Goal: Task Accomplishment & Management: Manage account settings

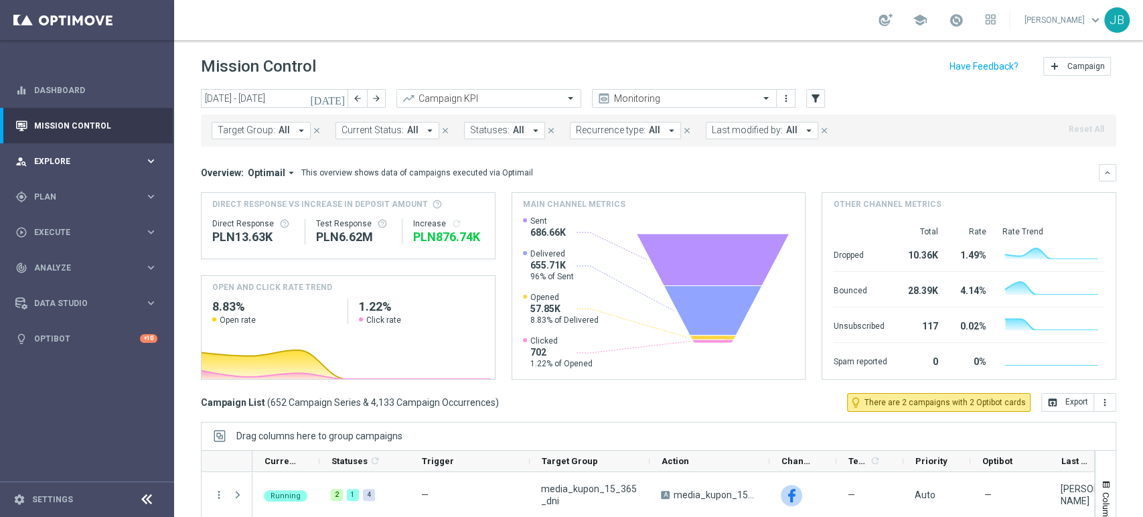
click at [61, 149] on div "person_search Explore keyboard_arrow_right" at bounding box center [86, 161] width 173 height 36
click at [134, 150] on div "person_search Explore keyboard_arrow_right" at bounding box center [86, 161] width 173 height 36
click at [90, 200] on span "Plan" at bounding box center [89, 197] width 111 height 8
click at [73, 224] on link "Target Groups" at bounding box center [87, 224] width 104 height 11
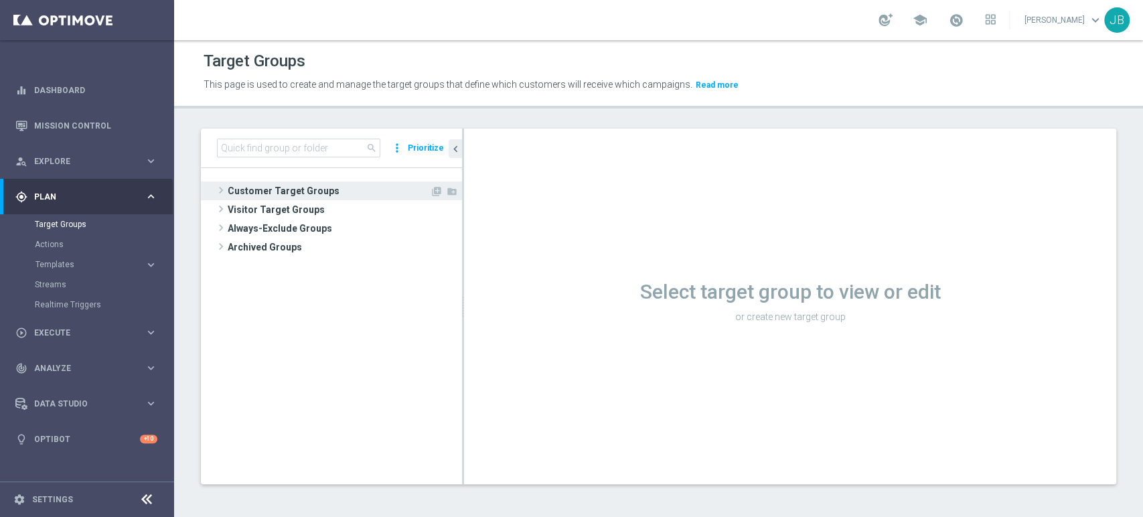
click at [292, 186] on span "Customer Target Groups" at bounding box center [329, 191] width 202 height 19
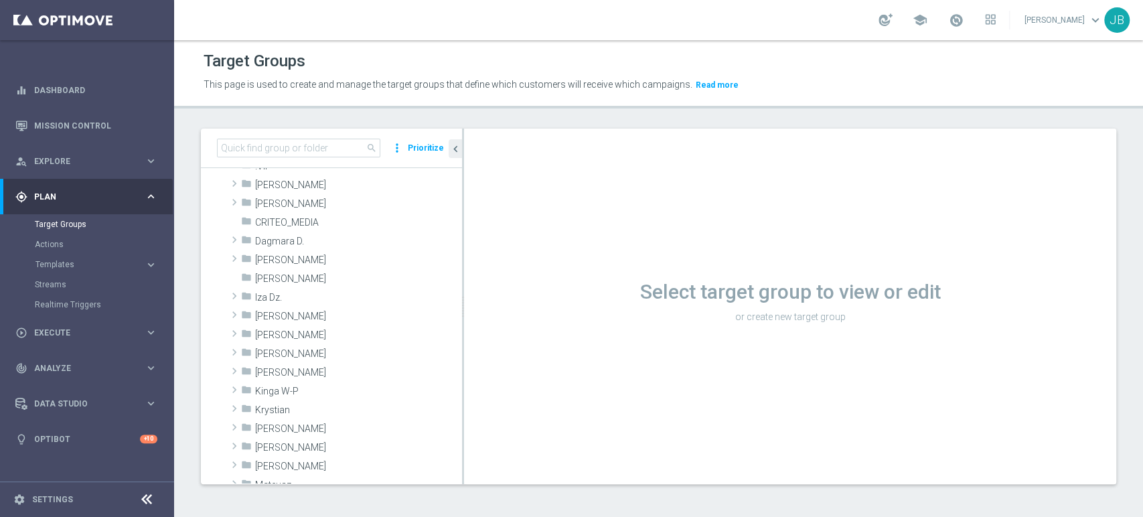
scroll to position [103, 0]
click at [280, 320] on div "folder Justyna B." at bounding box center [320, 312] width 158 height 19
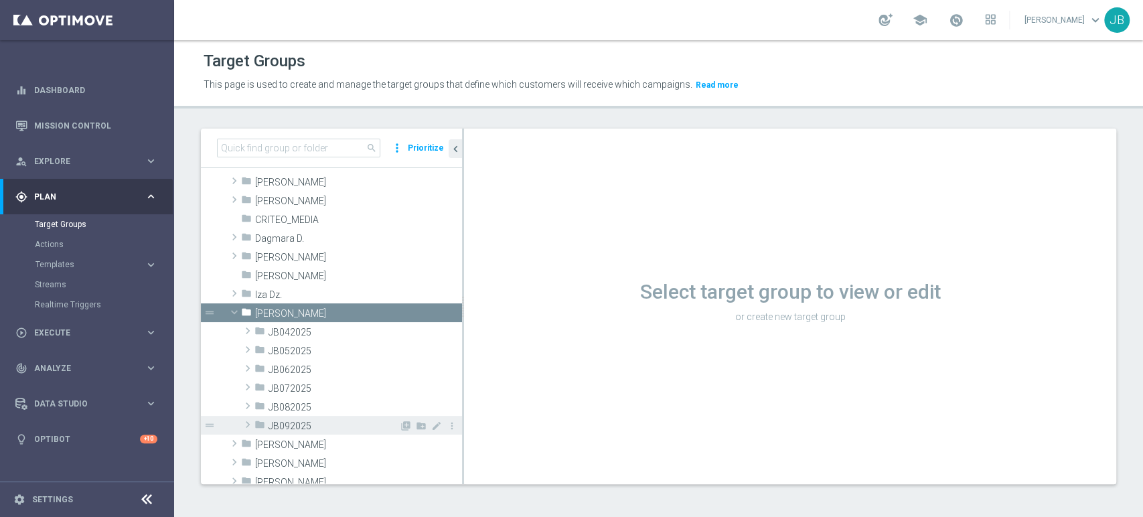
click at [311, 422] on span "JB092025" at bounding box center [334, 426] width 131 height 11
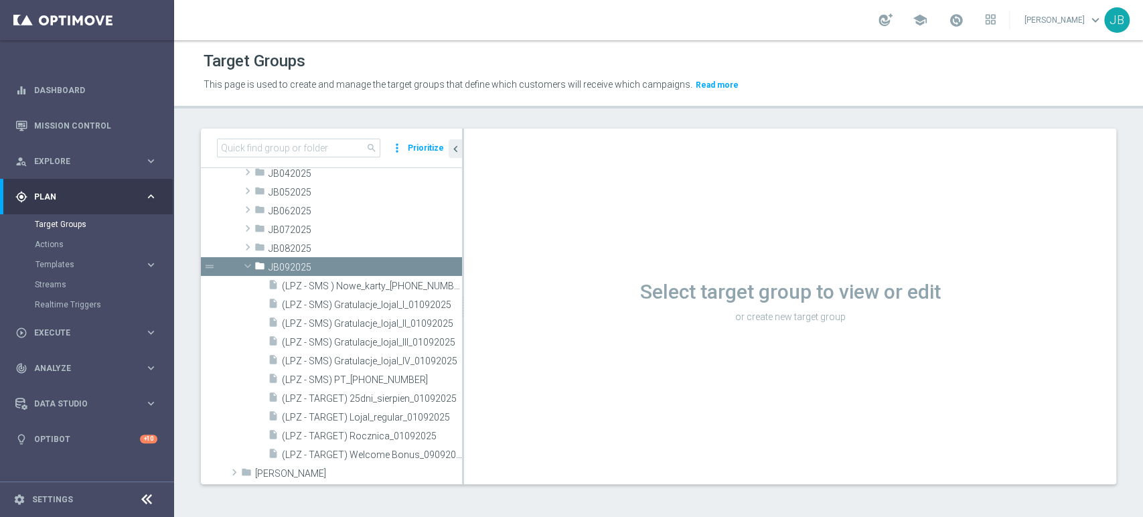
scroll to position [282, 0]
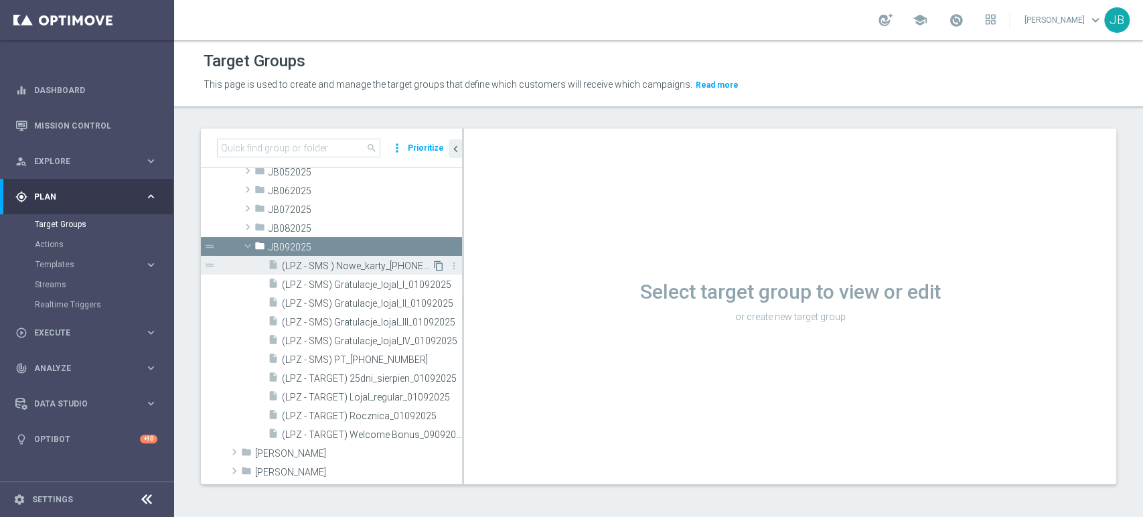
click at [433, 267] on icon "content_copy" at bounding box center [438, 266] width 11 height 11
click at [433, 263] on icon "content_copy" at bounding box center [438, 266] width 11 height 11
click at [433, 268] on icon "content_copy" at bounding box center [438, 266] width 11 height 11
click at [433, 266] on icon "content_copy" at bounding box center [438, 266] width 11 height 11
click at [364, 275] on div "insert_drive_file (LPZ - SMS) Gratulacje_lojal_I_01092025" at bounding box center [350, 284] width 164 height 19
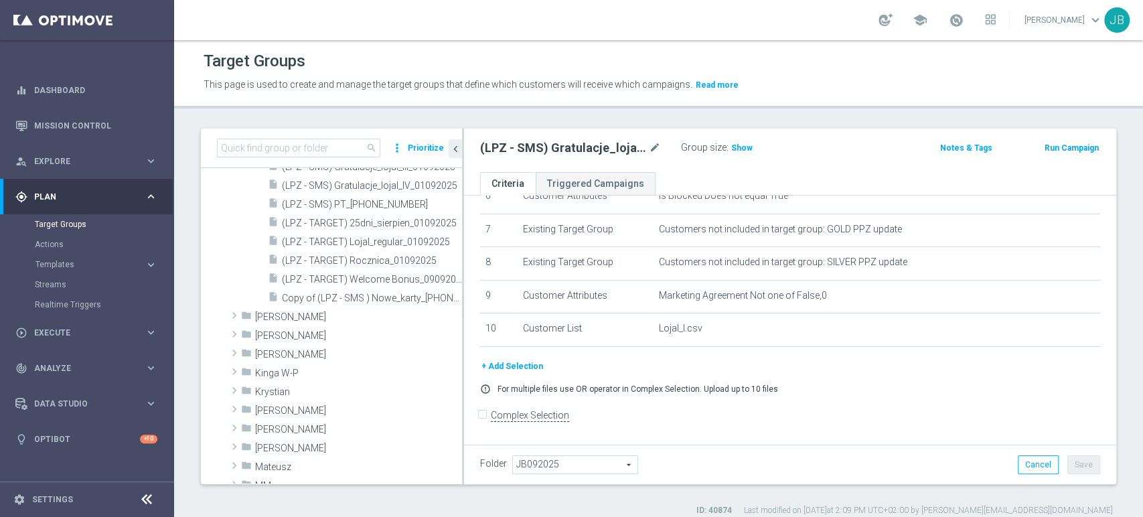
scroll to position [426, 0]
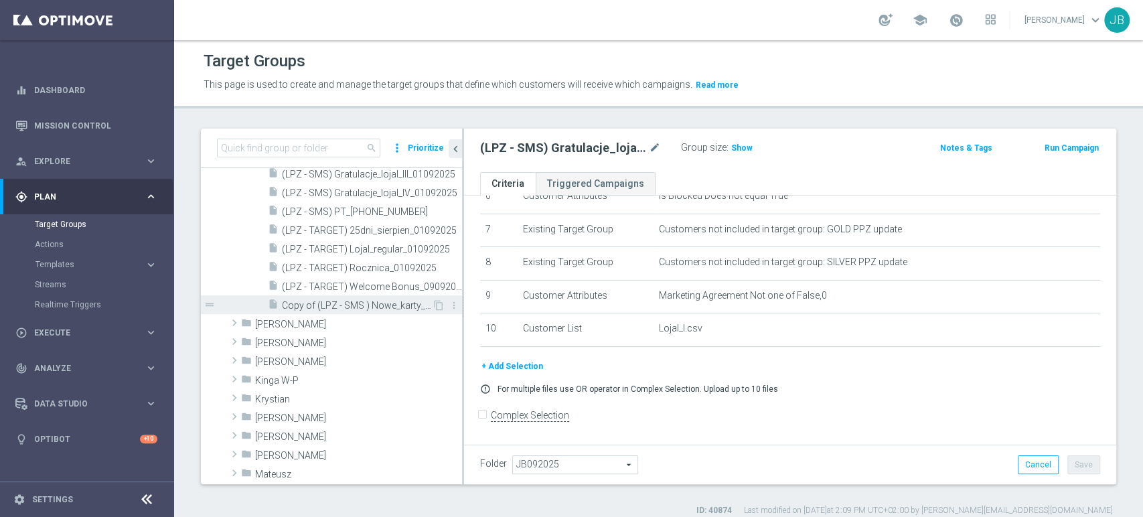
click at [395, 306] on span "Copy of (LPZ - SMS ) Nowe_karty_01092025" at bounding box center [357, 305] width 150 height 11
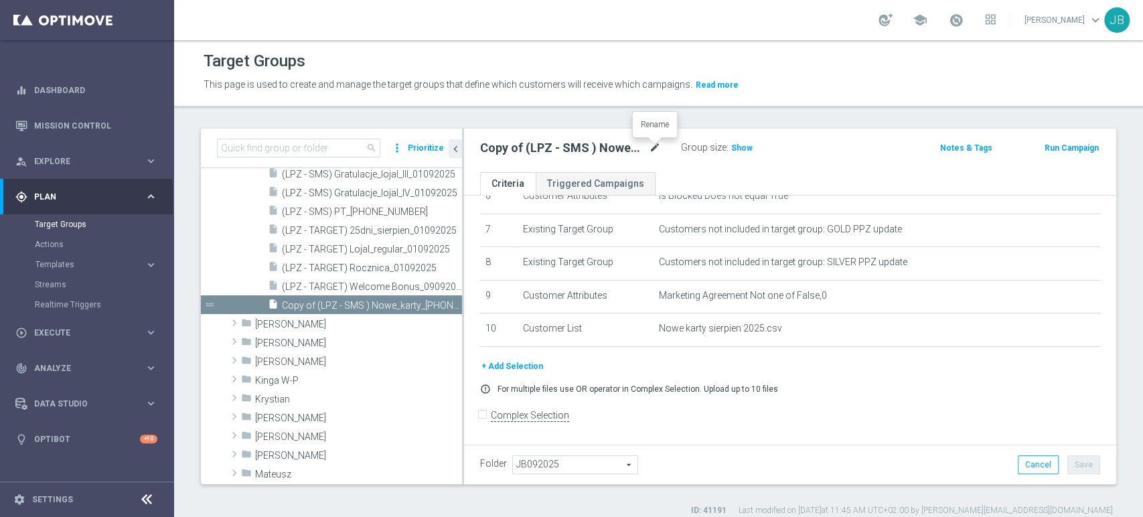
click at [650, 146] on icon "mode_edit" at bounding box center [655, 148] width 12 height 16
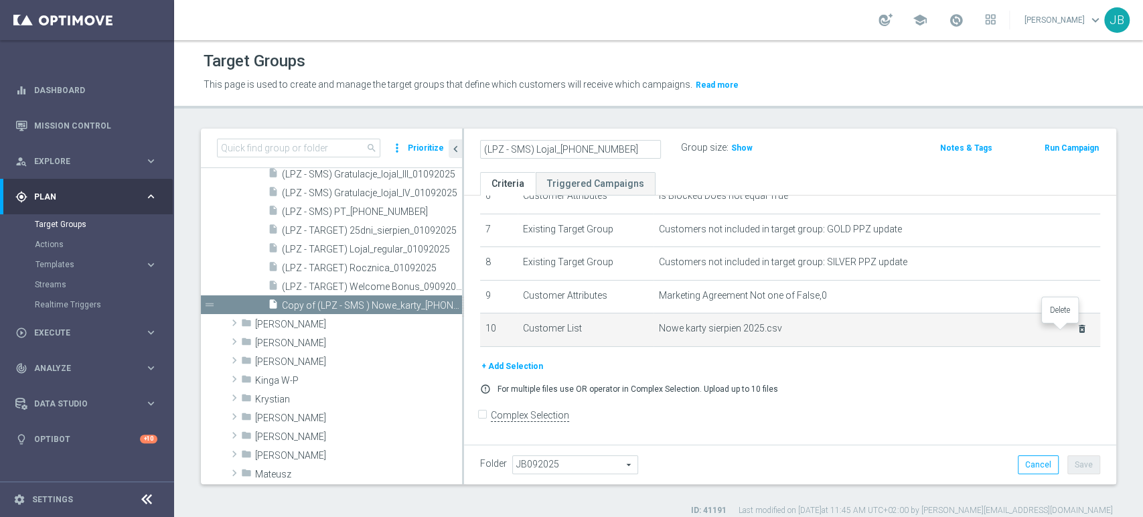
type input "(LPZ - SMS) Lojal_[PHONE_NUMBER]"
click at [1066, 331] on td "Nowe karty sierpien 2025.csv delete_forever" at bounding box center [877, 329] width 447 height 33
click at [1077, 334] on icon "delete_forever" at bounding box center [1082, 329] width 11 height 11
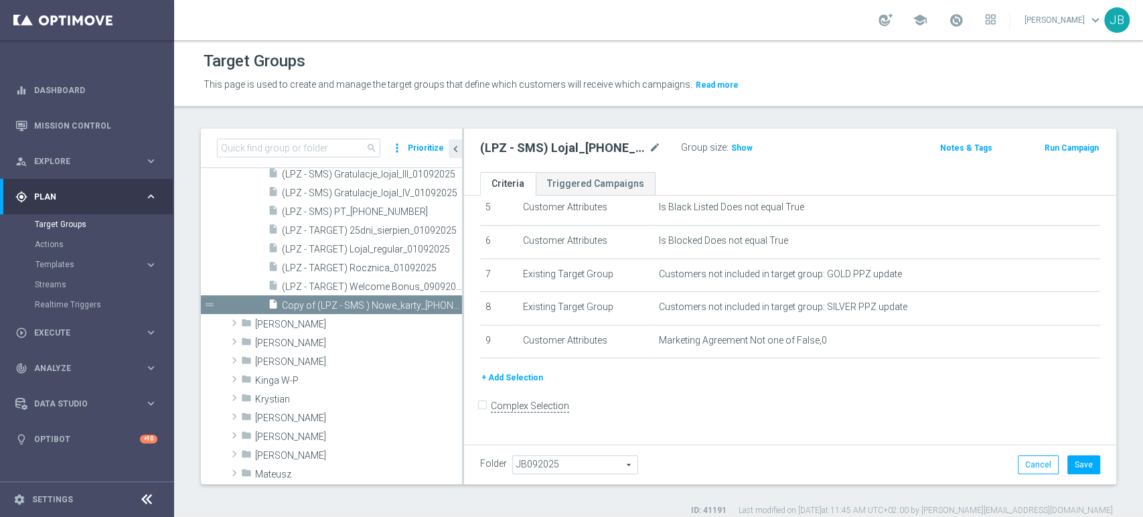
scroll to position [174, 0]
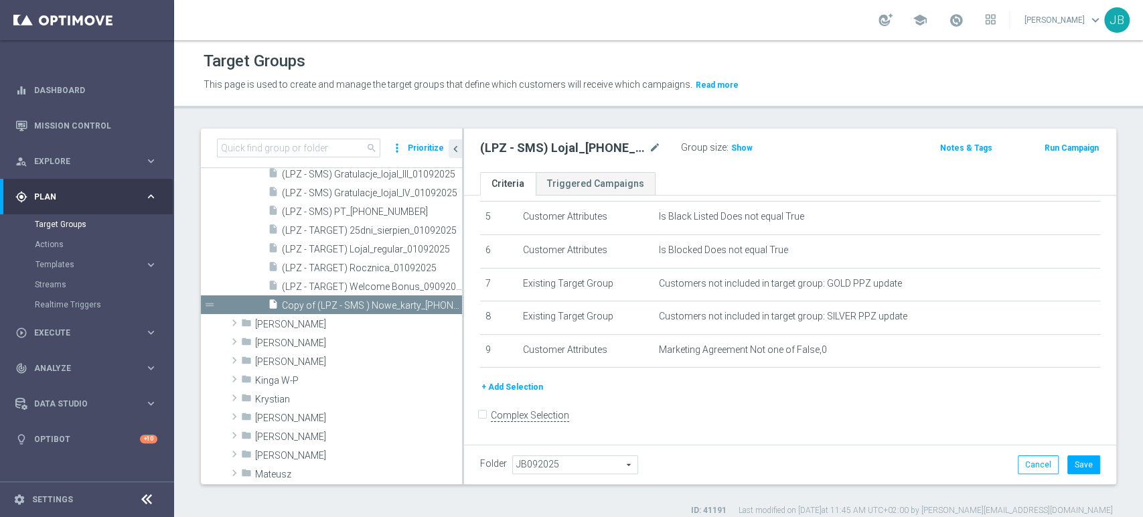
click at [520, 389] on button "+ Add Selection" at bounding box center [512, 387] width 64 height 15
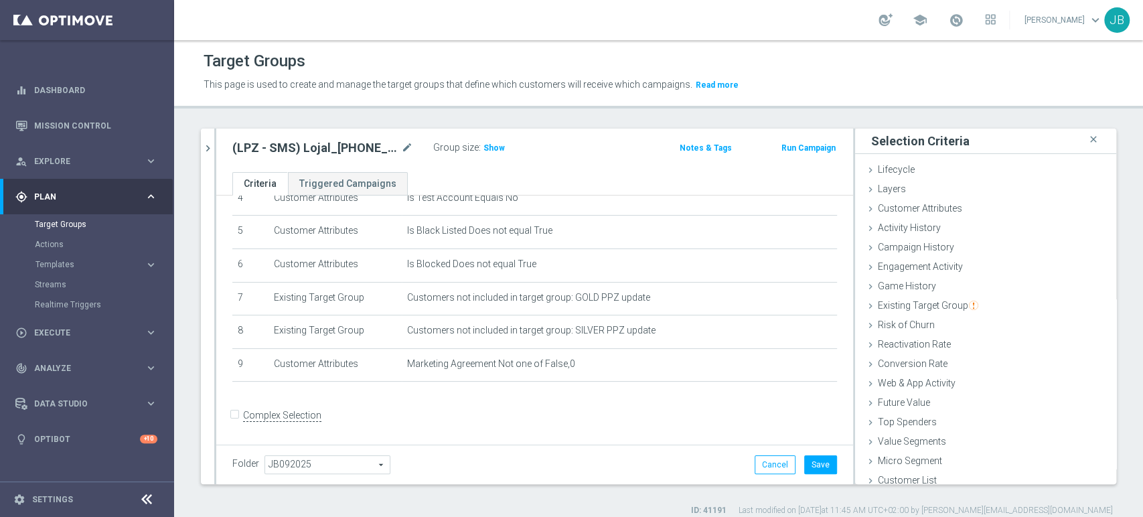
scroll to position [7, 0]
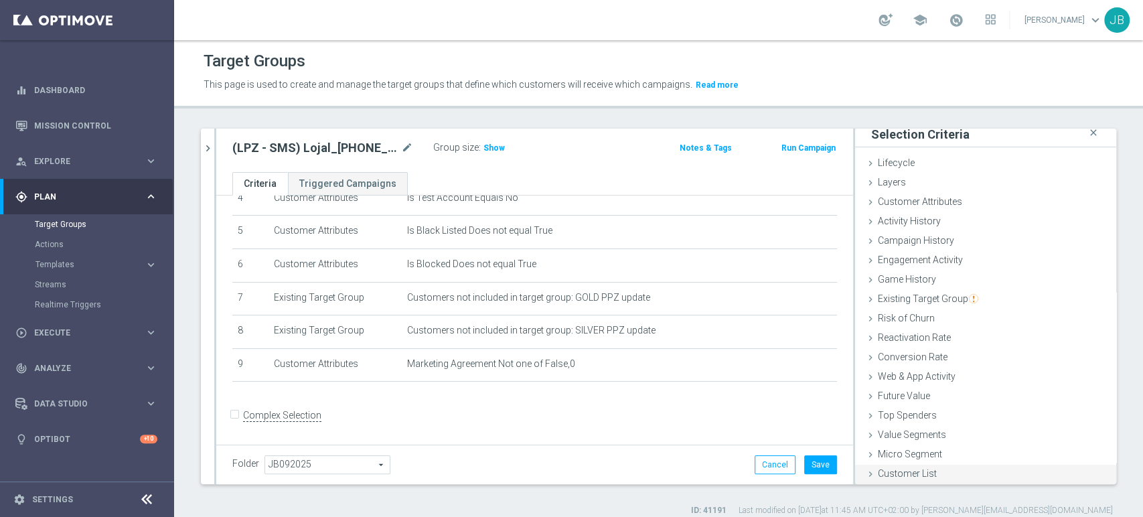
click at [958, 477] on div "Customer List done" at bounding box center [985, 475] width 261 height 20
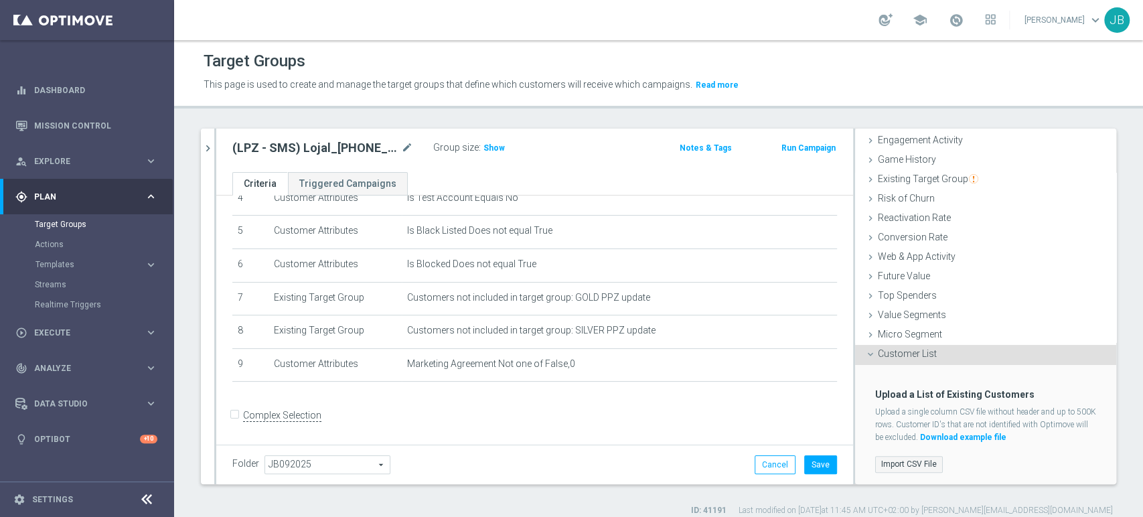
click at [905, 456] on label "Import CSV File" at bounding box center [910, 464] width 68 height 17
click at [0, 0] on input "Import CSV File" at bounding box center [0, 0] width 0 height 0
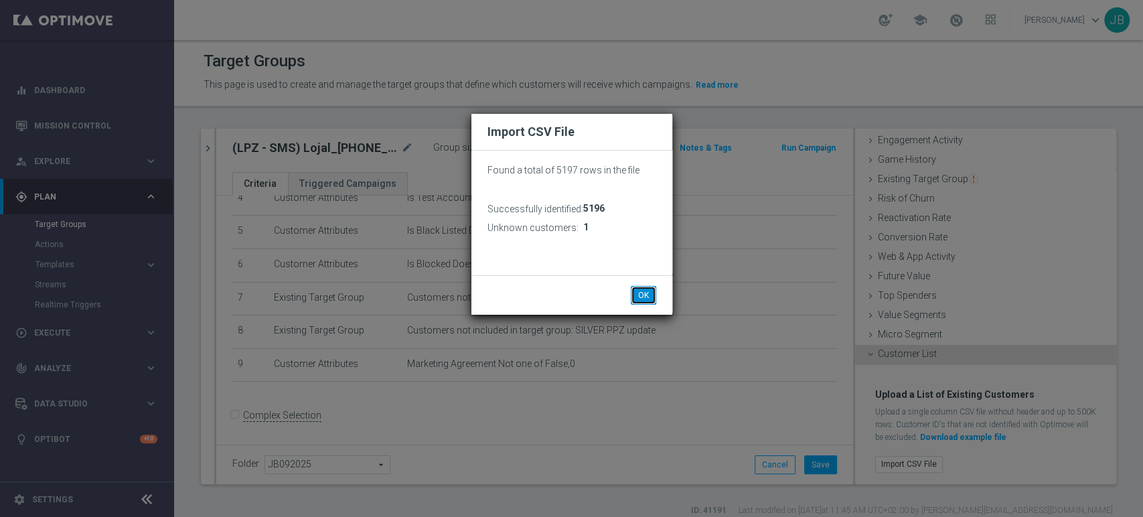
click at [638, 299] on button "OK" at bounding box center [643, 295] width 25 height 19
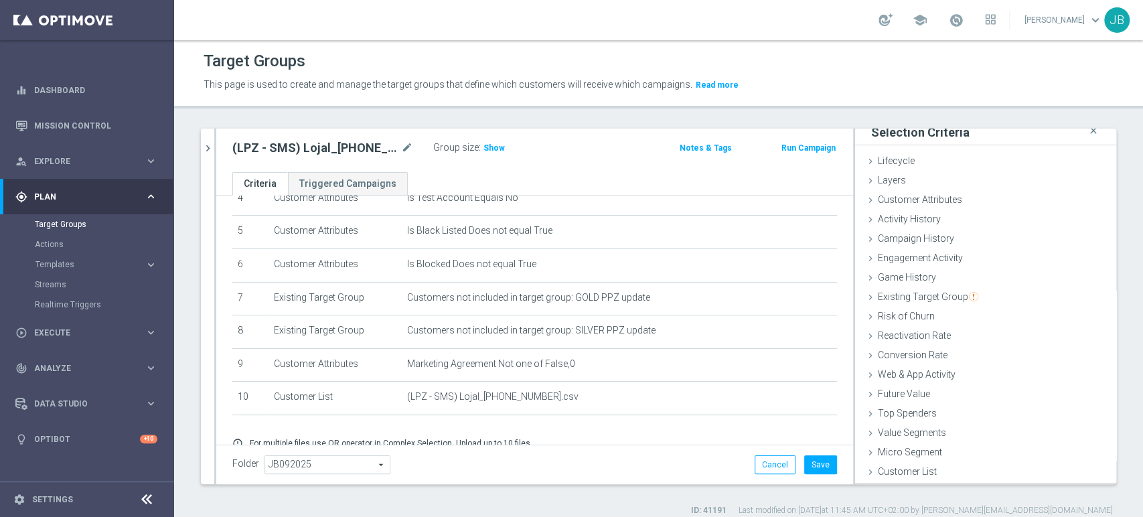
scroll to position [7, 0]
click at [812, 458] on button "Save" at bounding box center [820, 465] width 33 height 19
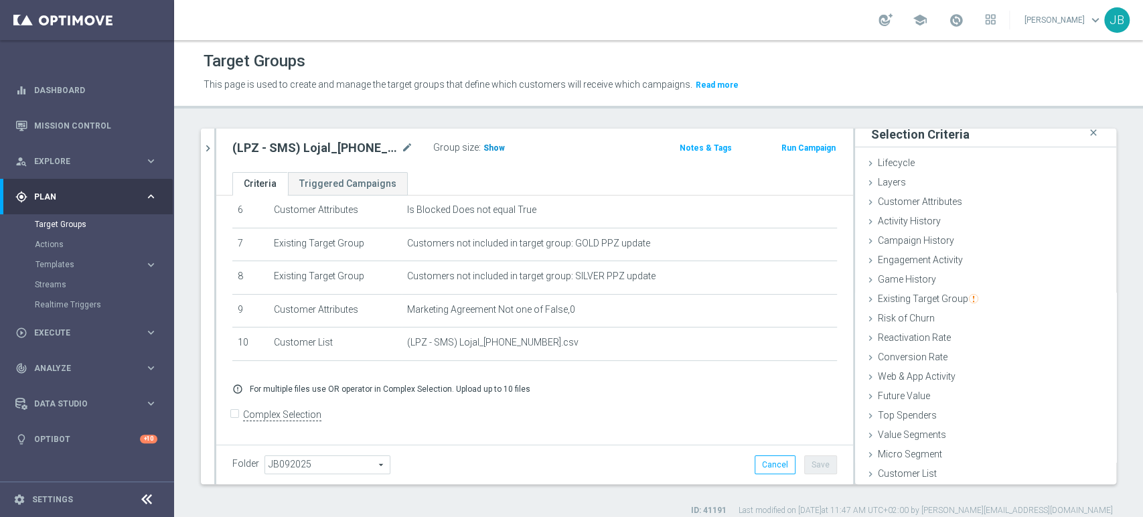
click at [486, 149] on span "Show" at bounding box center [494, 147] width 21 height 9
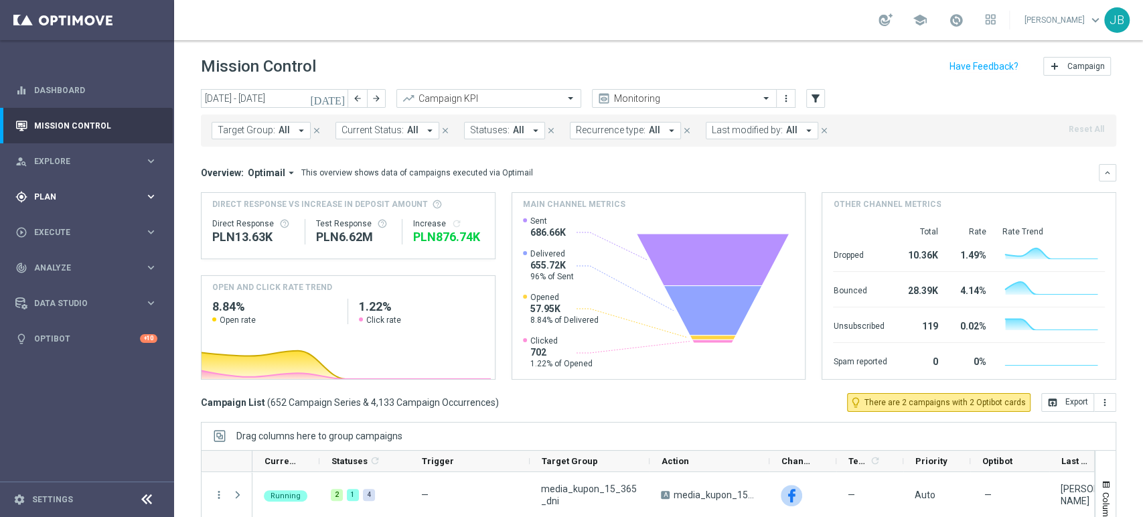
click at [53, 193] on span "Plan" at bounding box center [89, 197] width 111 height 8
click at [67, 225] on link "Target Groups" at bounding box center [87, 224] width 104 height 11
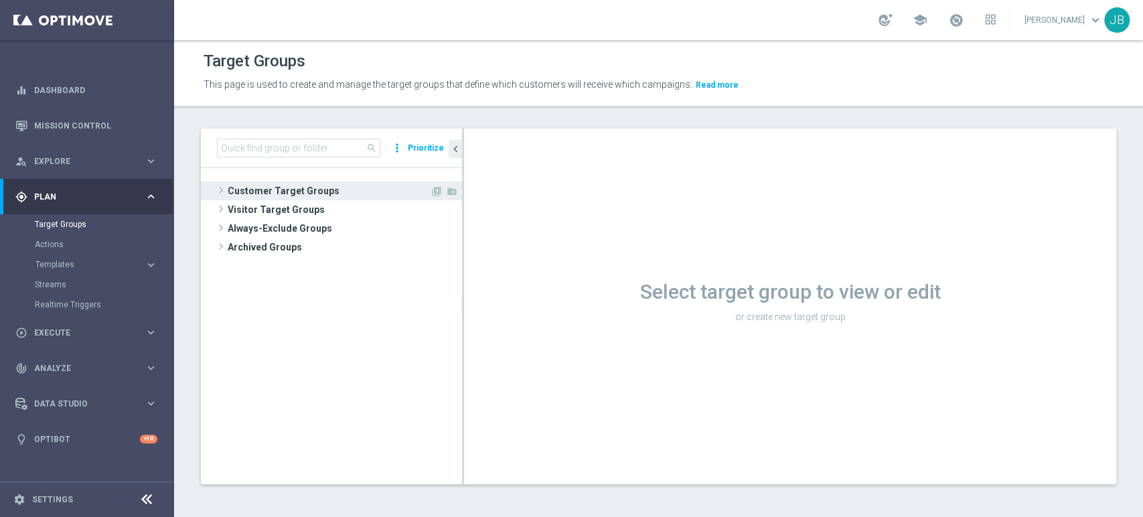
click at [247, 188] on span "Customer Target Groups" at bounding box center [329, 191] width 202 height 19
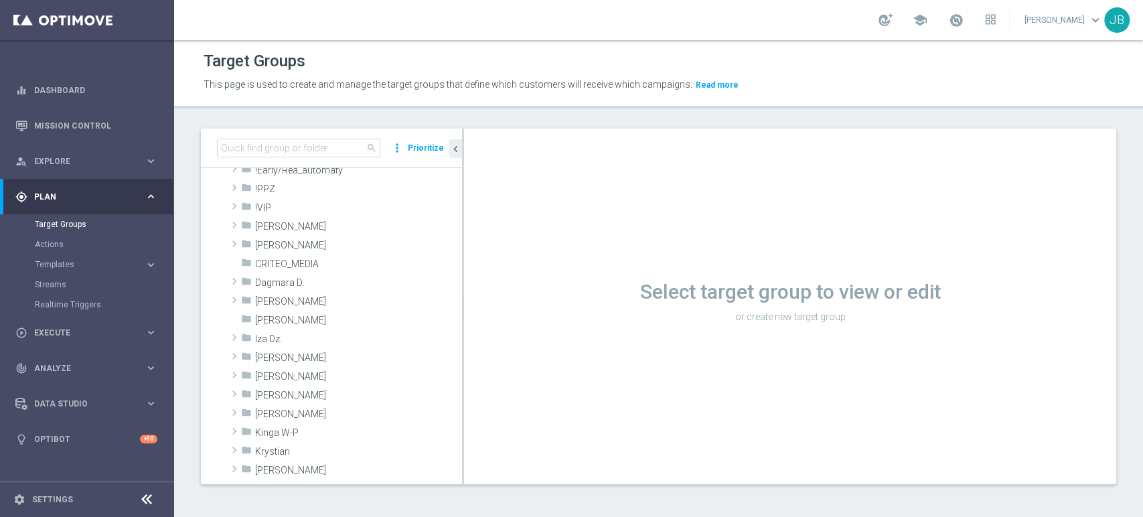
scroll to position [59, 0]
click at [337, 359] on span "[PERSON_NAME]" at bounding box center [327, 357] width 144 height 11
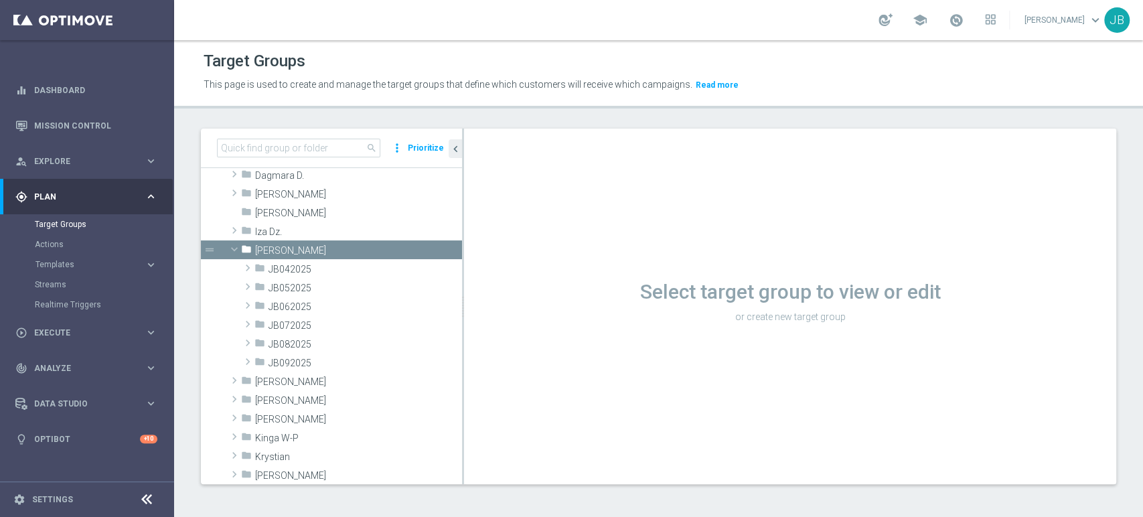
scroll to position [178, 0]
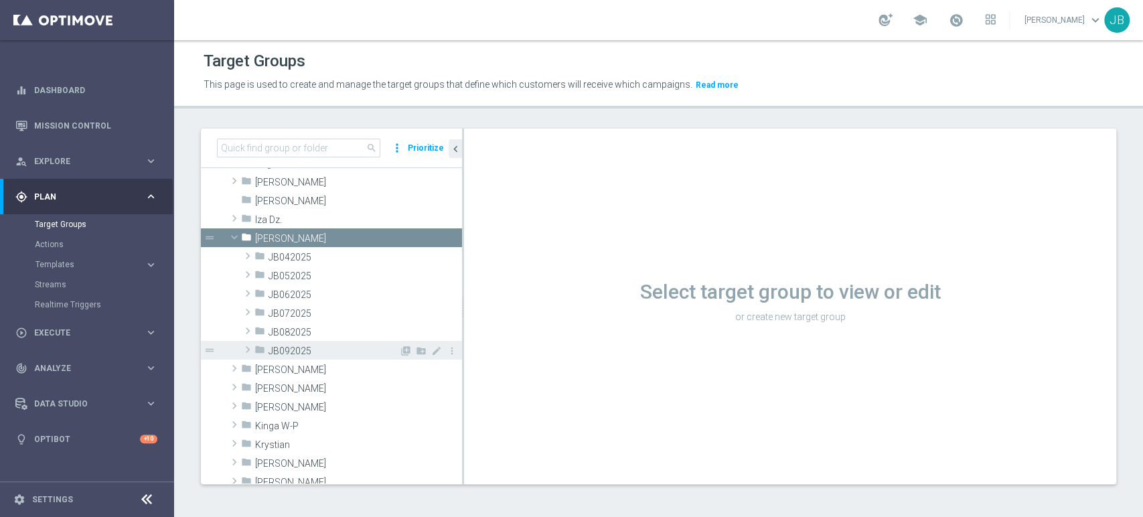
click at [342, 350] on span "JB092025" at bounding box center [334, 351] width 131 height 11
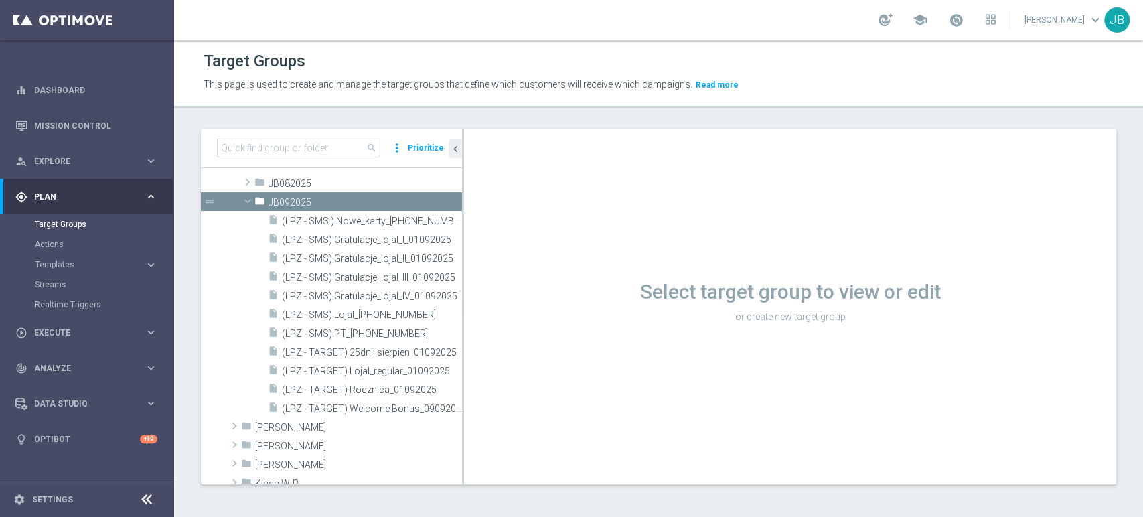
scroll to position [357, 0]
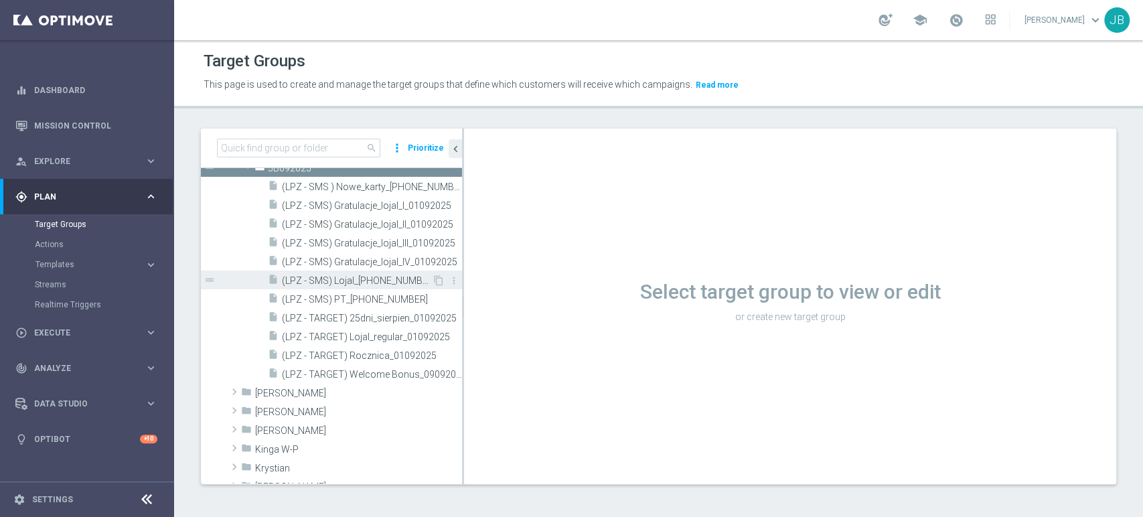
click at [393, 277] on span "(LPZ - SMS) Lojal_[PHONE_NUMBER]" at bounding box center [357, 280] width 150 height 11
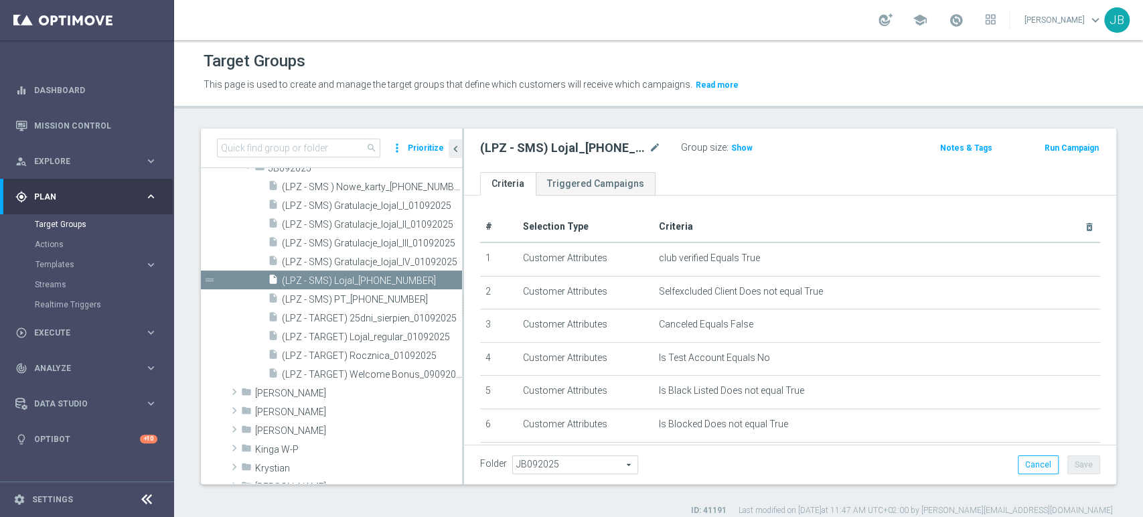
scroll to position [228, 0]
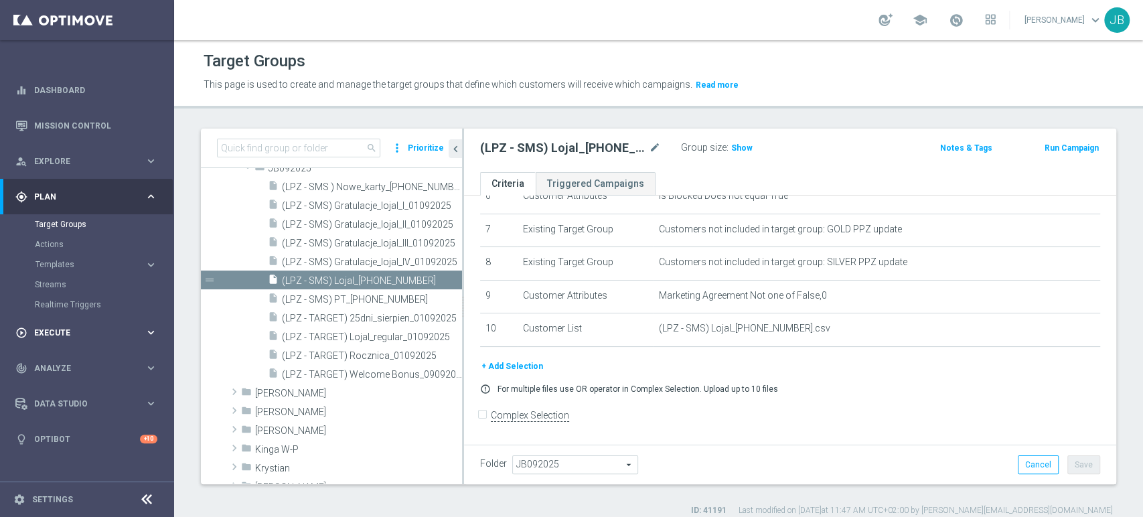
click at [59, 339] on div "play_circle_outline Execute keyboard_arrow_right" at bounding box center [86, 333] width 173 height 36
click at [110, 255] on link "Campaign Builder" at bounding box center [87, 260] width 104 height 11
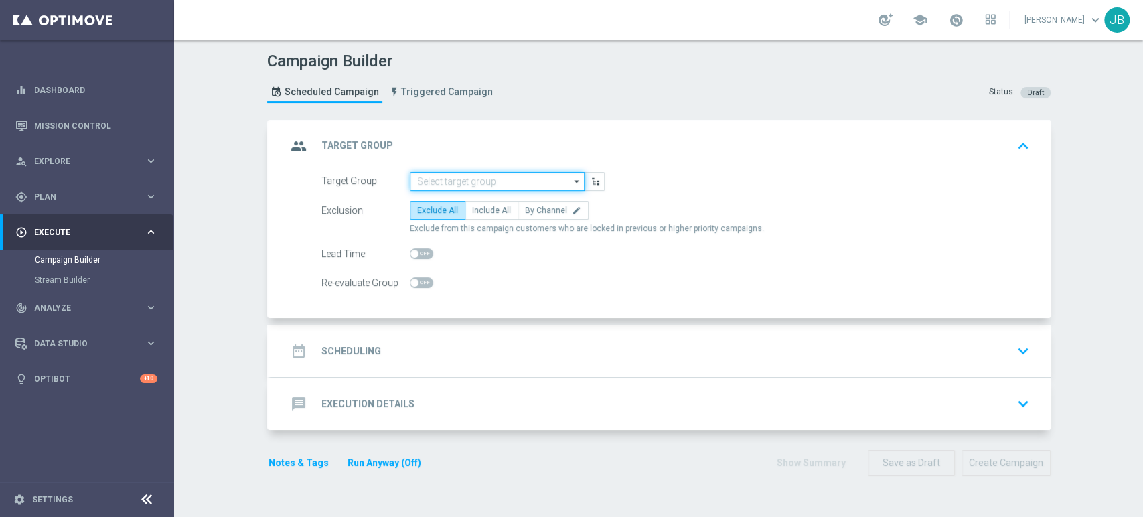
click at [509, 184] on input at bounding box center [497, 181] width 175 height 19
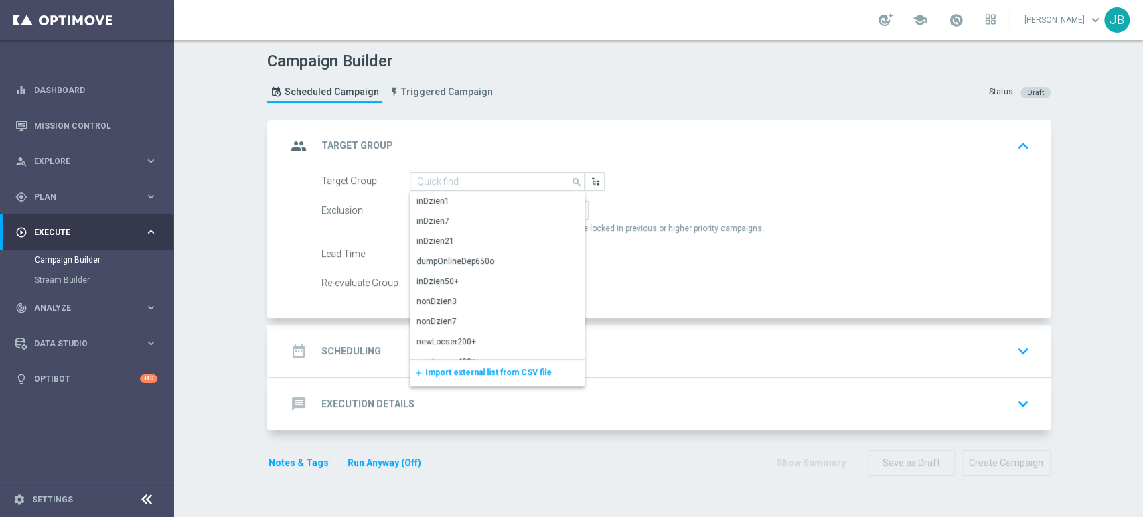
click at [456, 380] on div "add Import external list from CSV file" at bounding box center [497, 373] width 175 height 27
click at [478, 371] on span "Import external list from CSV file" at bounding box center [488, 372] width 127 height 9
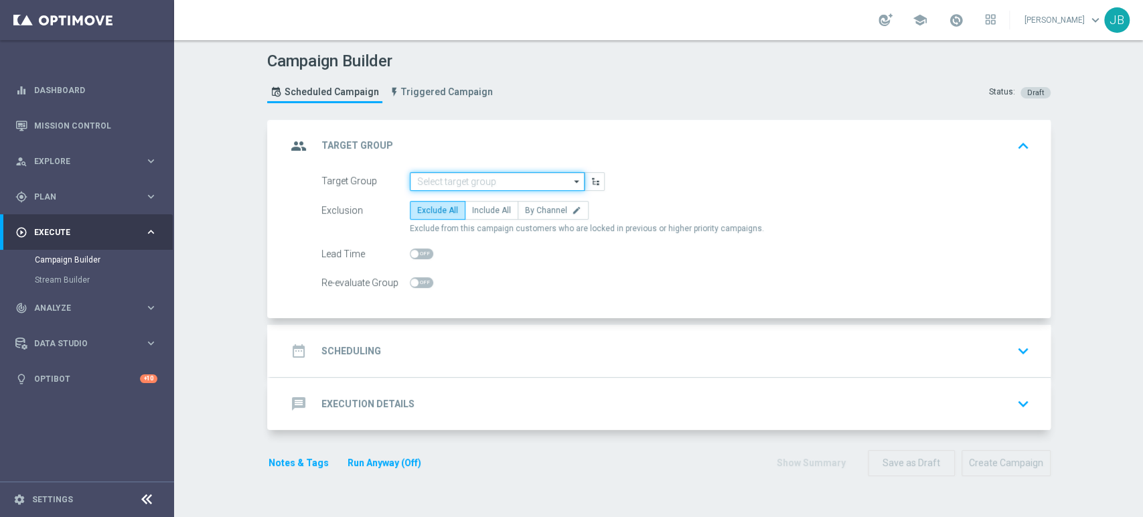
click at [435, 181] on input at bounding box center [497, 181] width 175 height 19
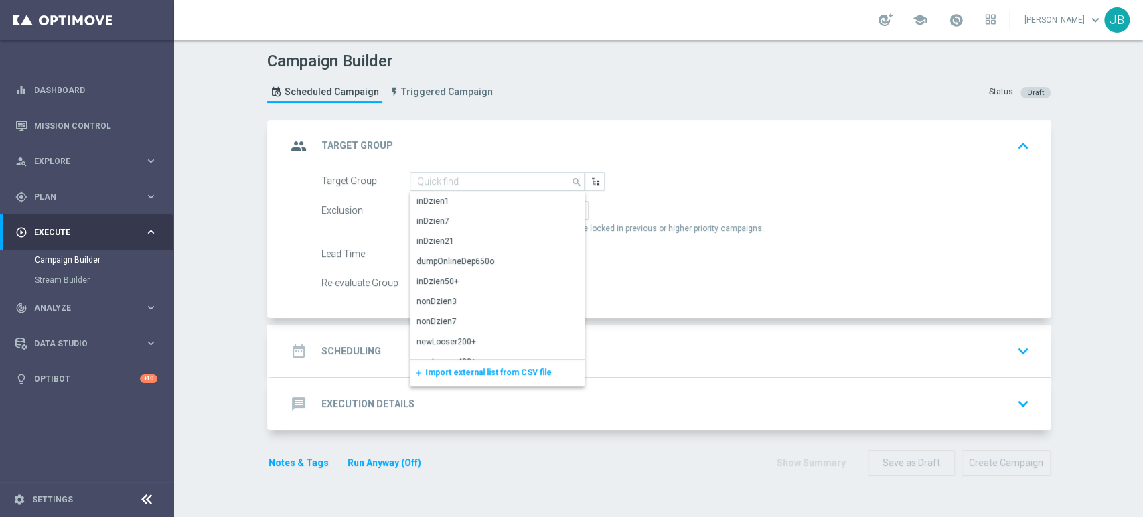
click at [461, 376] on span "Import external list from CSV file" at bounding box center [488, 372] width 127 height 9
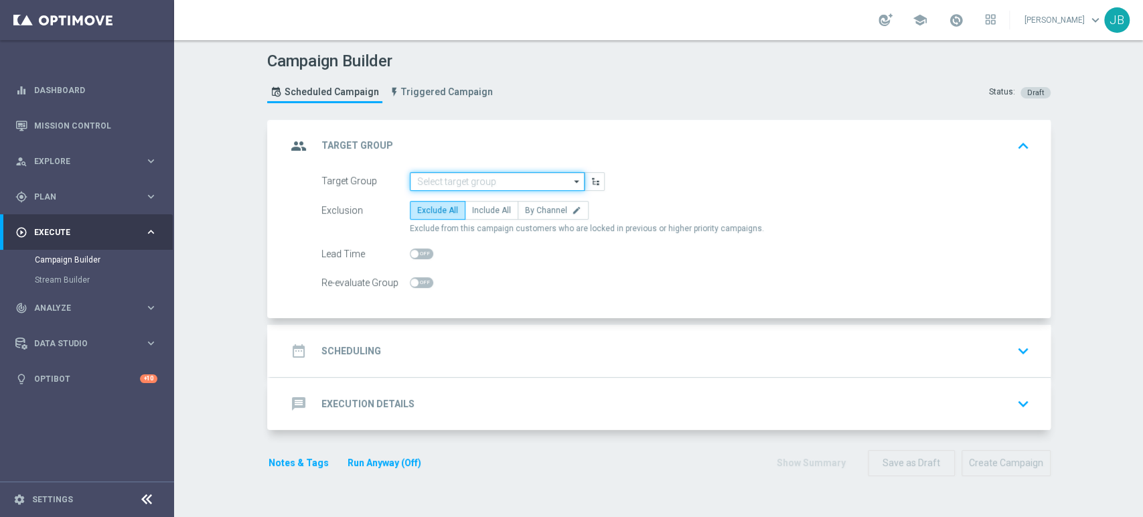
click at [495, 178] on input at bounding box center [497, 181] width 175 height 19
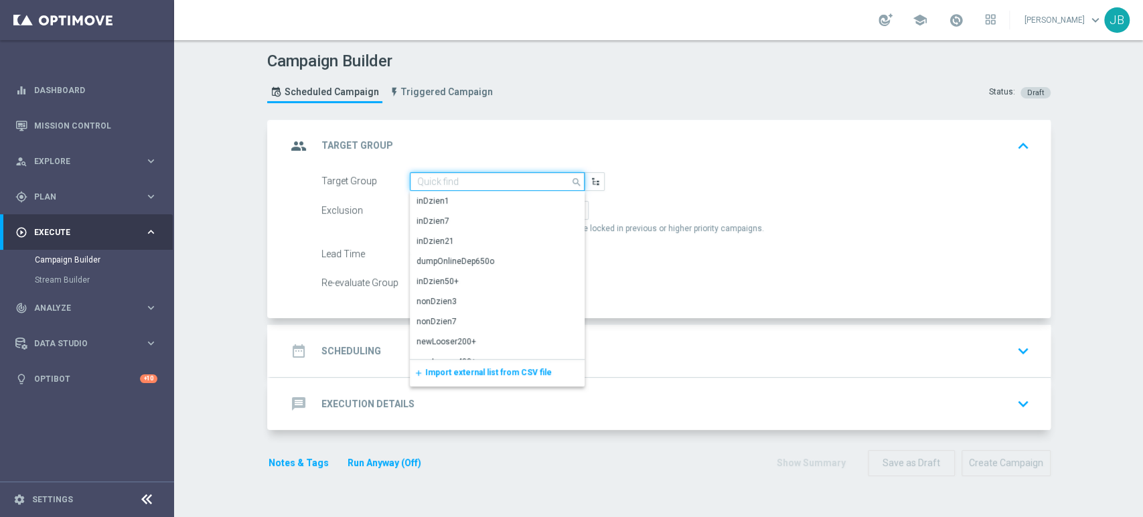
paste input "(LPZ - SMS) Lojal_[PHONE_NUMBER]"
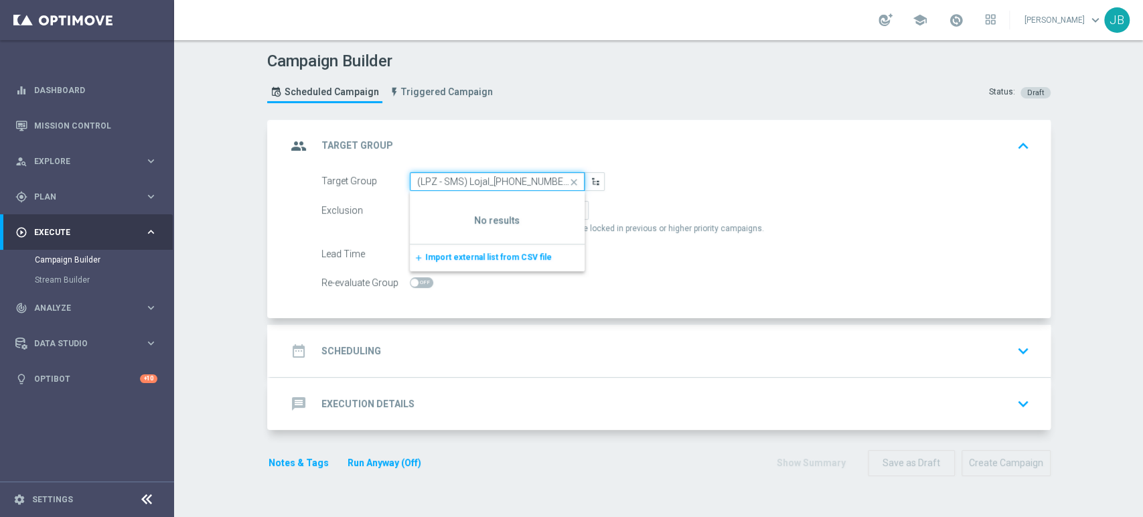
click at [423, 184] on input "(LPZ - SMS) Lojal_[PHONE_NUMBER]" at bounding box center [497, 181] width 175 height 19
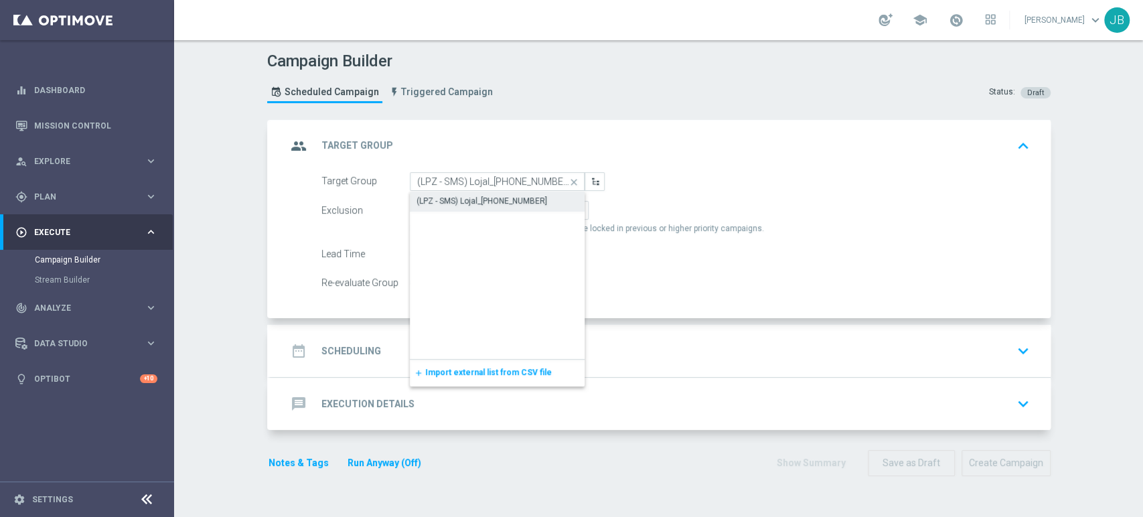
click at [431, 199] on div "(LPZ - SMS) Lojal_[PHONE_NUMBER]" at bounding box center [482, 201] width 131 height 12
type input "(LPZ - SMS) Lojal_[PHONE_NUMBER]"
